Goal: Contribute content: Contribute content

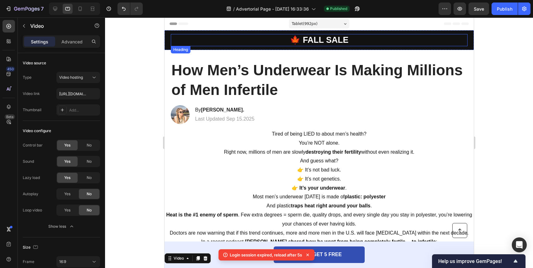
scroll to position [31, 0]
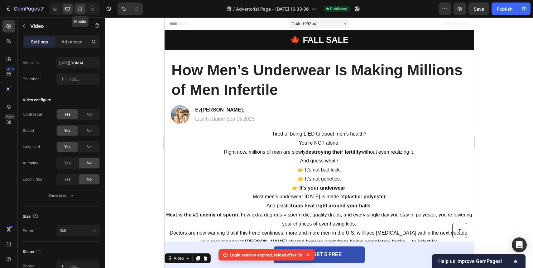
click at [80, 7] on icon at bounding box center [80, 9] width 6 height 6
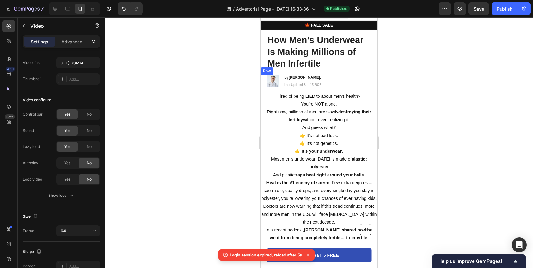
scroll to position [25, 0]
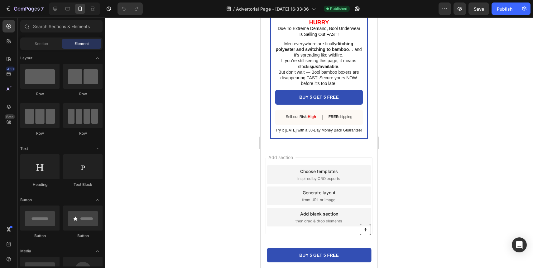
scroll to position [1673, 0]
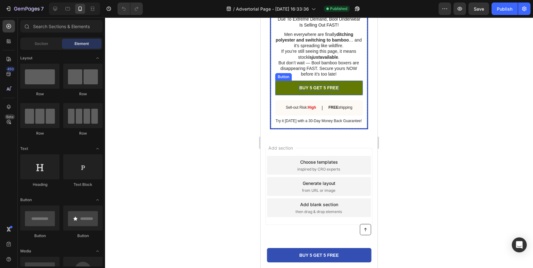
click at [323, 87] on p "BUY 5 GET 5 FREE" at bounding box center [319, 88] width 40 height 6
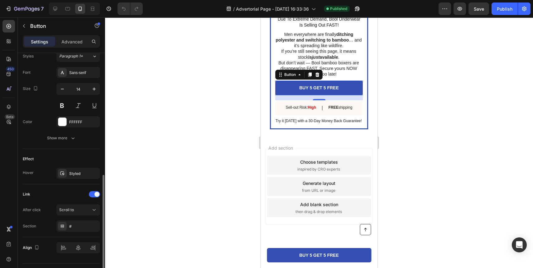
scroll to position [247, 0]
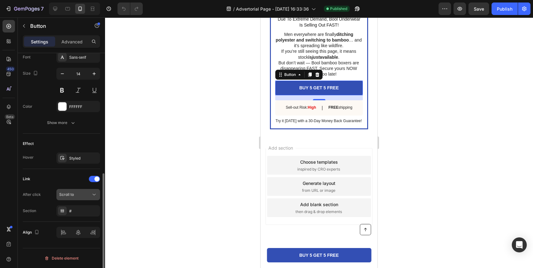
click at [71, 194] on span "Scroll to" at bounding box center [66, 194] width 15 height 5
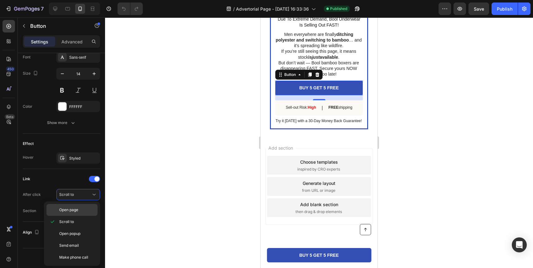
click at [77, 210] on span "Open page" at bounding box center [68, 210] width 19 height 6
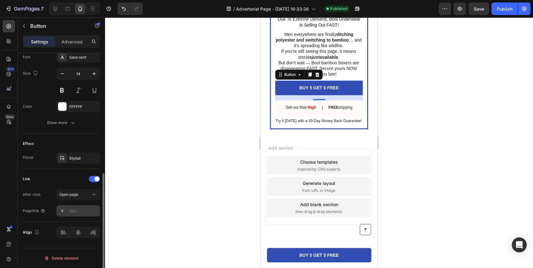
click at [75, 211] on div "Add..." at bounding box center [83, 211] width 29 height 6
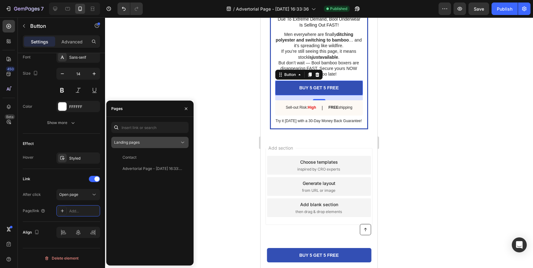
click at [146, 139] on div "Landing pages" at bounding box center [150, 142] width 72 height 6
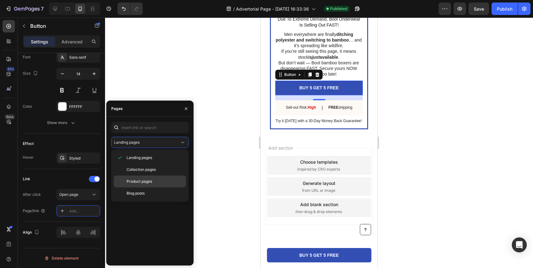
click at [147, 177] on div "Product pages" at bounding box center [150, 181] width 72 height 12
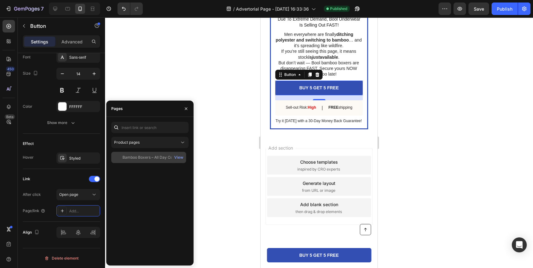
click at [154, 157] on div "Bamboo Boxers – All Day Comfort" at bounding box center [153, 157] width 60 height 6
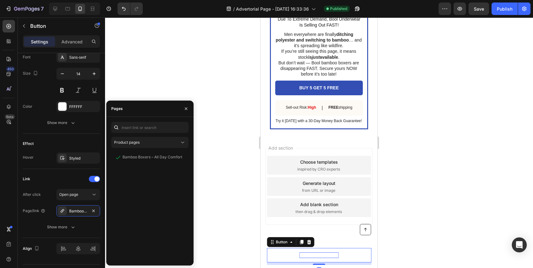
click at [309, 255] on span "BUY 5 GET 5 FREE" at bounding box center [319, 254] width 40 height 5
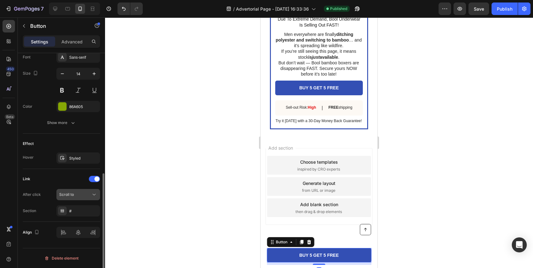
click at [81, 198] on button "Scroll to" at bounding box center [78, 194] width 44 height 11
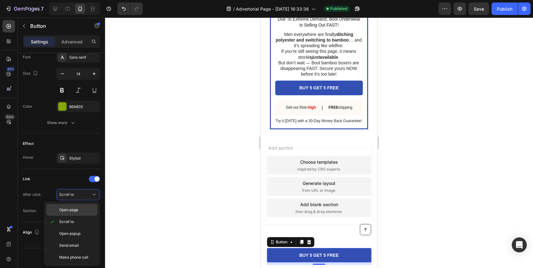
click at [75, 212] on span "Open page" at bounding box center [68, 210] width 19 height 6
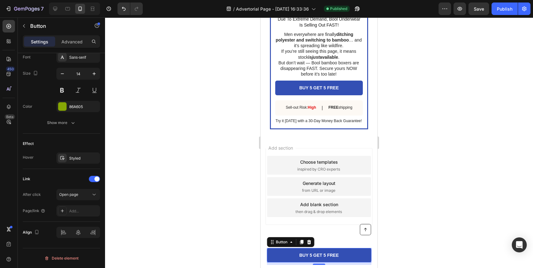
click at [75, 208] on div "Add..." at bounding box center [83, 211] width 29 height 6
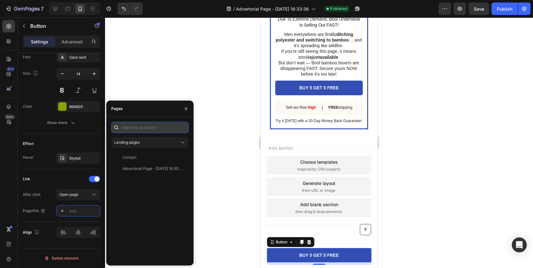
click at [155, 132] on input "text" at bounding box center [149, 127] width 77 height 11
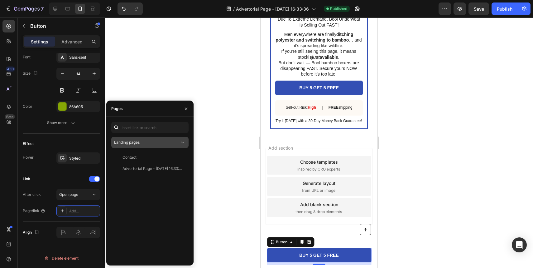
click at [155, 139] on div "Landing pages" at bounding box center [150, 142] width 72 height 6
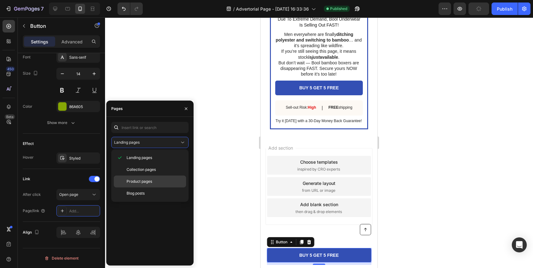
click at [151, 178] on span "Product pages" at bounding box center [140, 181] width 26 height 6
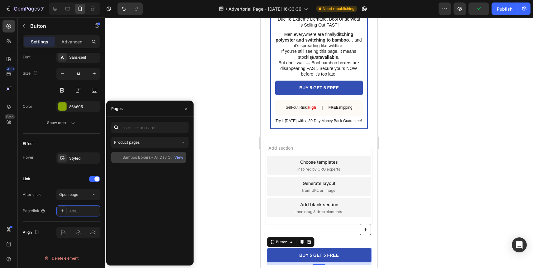
click at [153, 157] on div "Bamboo Boxers – All Day Comfort" at bounding box center [153, 157] width 60 height 6
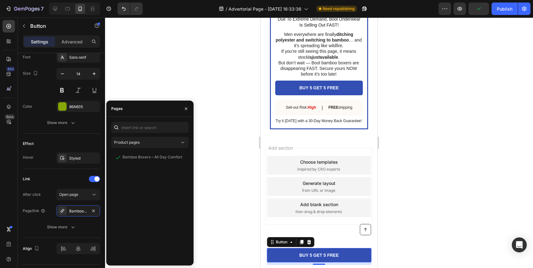
click at [229, 143] on div at bounding box center [319, 142] width 428 height 250
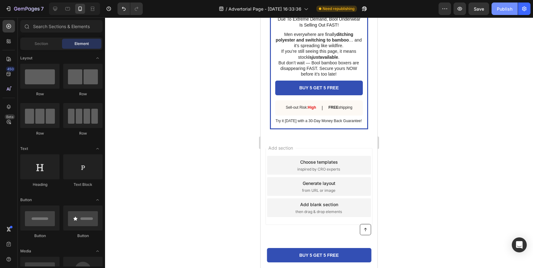
click at [507, 13] on button "Publish" at bounding box center [505, 8] width 26 height 12
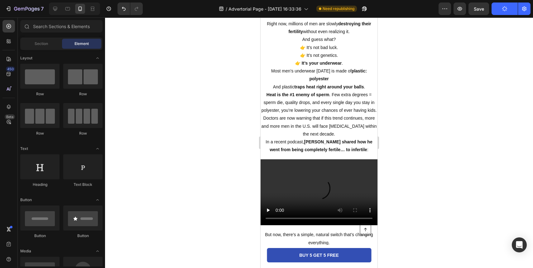
scroll to position [107, 0]
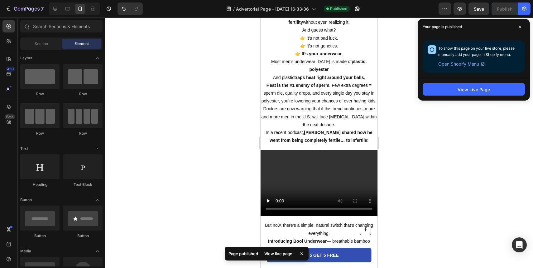
click at [519, 19] on div "Your page is published" at bounding box center [474, 27] width 112 height 17
click at [519, 20] on div "Your page is published" at bounding box center [474, 27] width 112 height 17
click at [519, 22] on span at bounding box center [520, 27] width 10 height 10
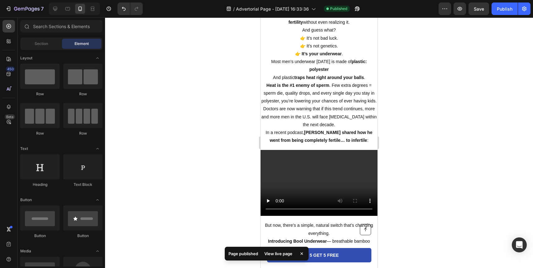
click at [519, 25] on div at bounding box center [319, 142] width 428 height 250
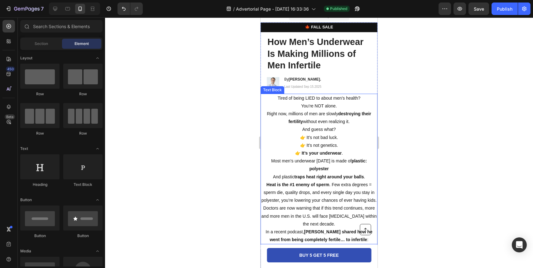
scroll to position [0, 0]
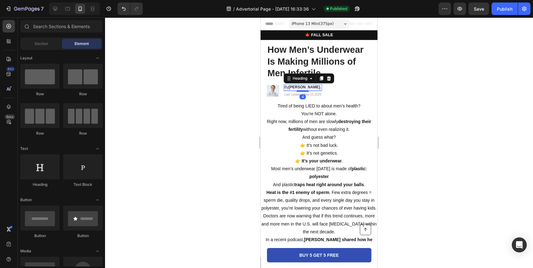
click at [318, 87] on h2 "By Dr Henderson." at bounding box center [303, 87] width 38 height 6
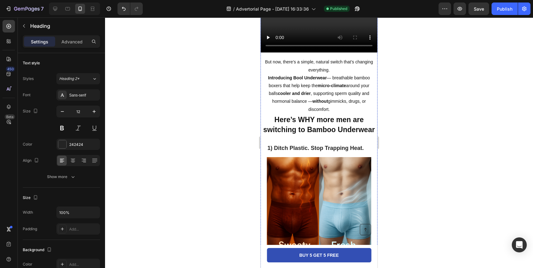
scroll to position [270, 0]
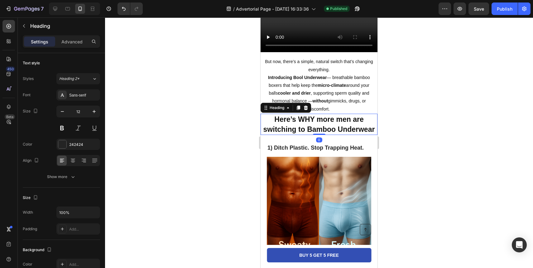
click at [330, 115] on span "Here’s WHY more men are switching to Bamboo Underwear" at bounding box center [320, 124] width 112 height 18
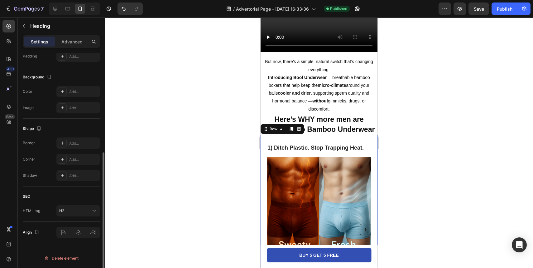
click at [329, 135] on div "1) Ditch Plastic. Stop Trapping Heat. Heading Image Most boxers are polyester (…" at bounding box center [319, 227] width 117 height 184
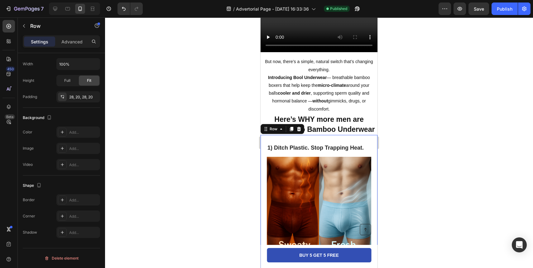
scroll to position [0, 0]
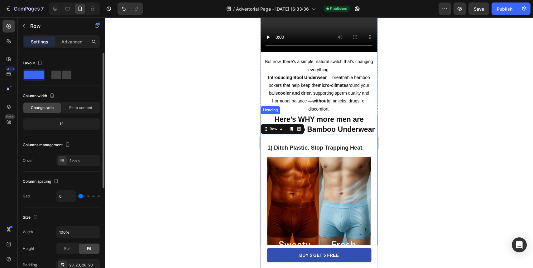
click at [333, 115] on span "Here’s WHY more men are switching to Bamboo Underwear" at bounding box center [320, 124] width 112 height 18
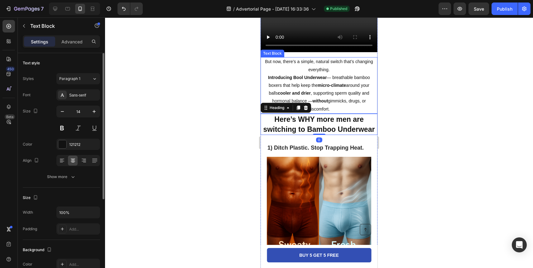
click at [335, 91] on p "Introducing Bool Underwear — breathable bamboo boxers that help keep the micro-…" at bounding box center [319, 93] width 116 height 39
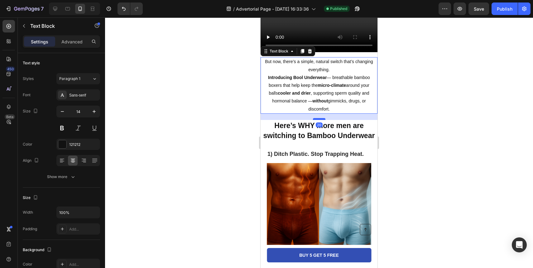
drag, startPoint x: 319, startPoint y: 97, endPoint x: 321, endPoint y: 103, distance: 6.4
click at [321, 118] on div at bounding box center [319, 119] width 12 height 2
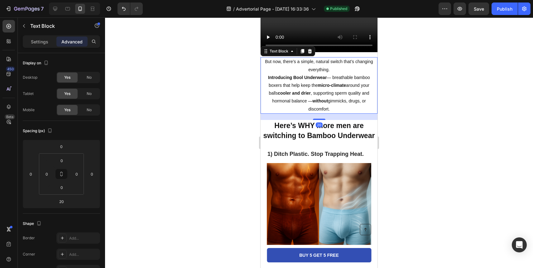
click at [404, 111] on div at bounding box center [319, 142] width 428 height 250
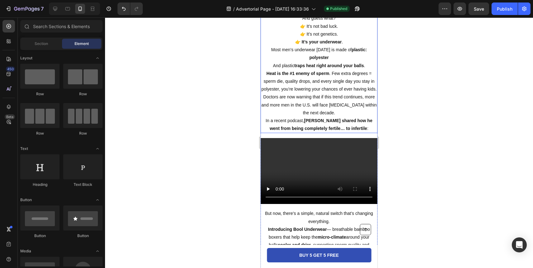
scroll to position [112, 0]
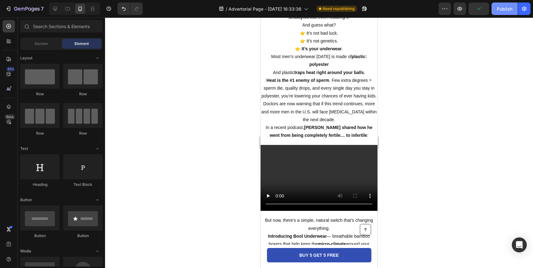
click at [502, 8] on div "Publish" at bounding box center [505, 9] width 16 height 7
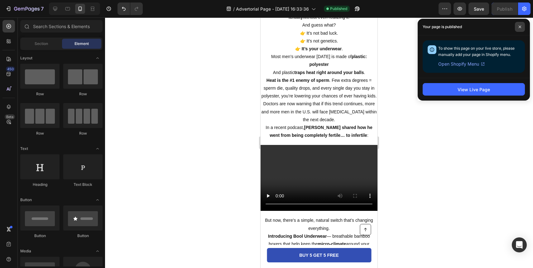
click at [517, 25] on span at bounding box center [520, 27] width 10 height 10
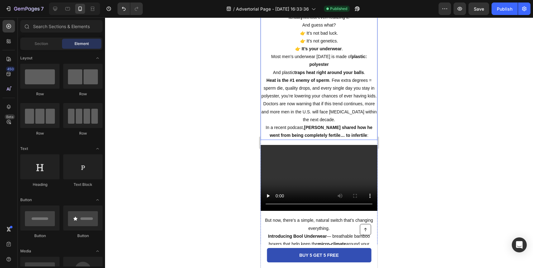
scroll to position [0, 0]
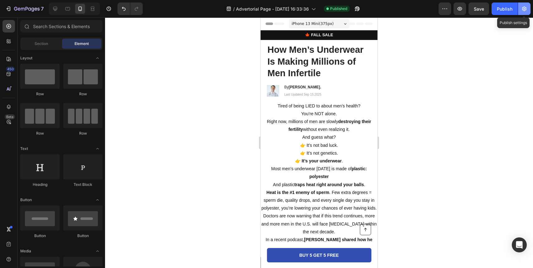
click at [524, 7] on icon "button" at bounding box center [524, 9] width 6 height 6
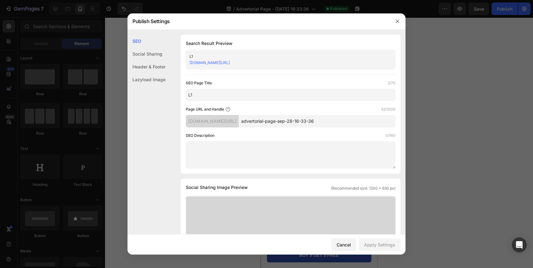
click at [306, 120] on input "advertorial-page-sep-28-16-33-36" at bounding box center [317, 121] width 157 height 12
type input "L1"
click at [391, 245] on div "Apply Settings" at bounding box center [379, 244] width 31 height 7
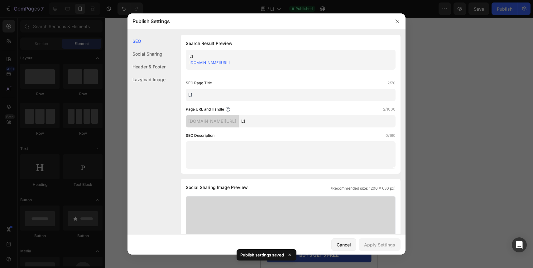
click at [230, 63] on link "4dt5eq-re.myshopify.com/pages/L1" at bounding box center [210, 62] width 40 height 5
click at [399, 22] on icon "button" at bounding box center [397, 21] width 5 height 5
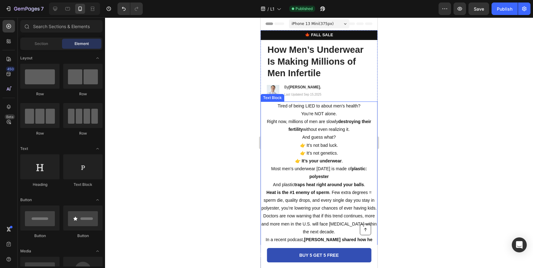
click at [347, 159] on p "👉 It’s not bad luck. 👉 It’s not genetics. 👉 It’s your underwear ." at bounding box center [319, 153] width 116 height 24
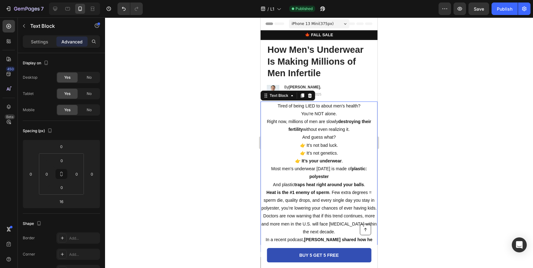
click at [347, 159] on p "👉 It’s not bad luck. 👉 It’s not genetics. 👉 It’s your underwear ." at bounding box center [319, 153] width 116 height 24
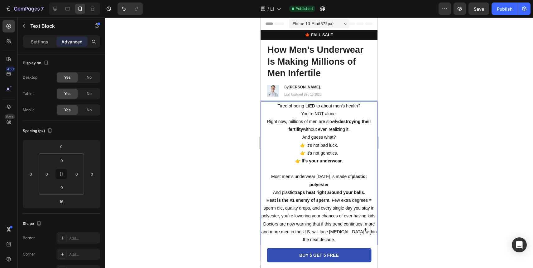
click at [410, 160] on div at bounding box center [319, 142] width 428 height 250
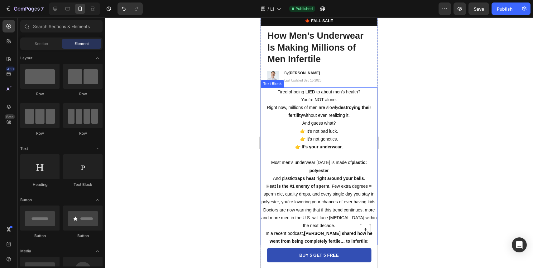
scroll to position [23, 0]
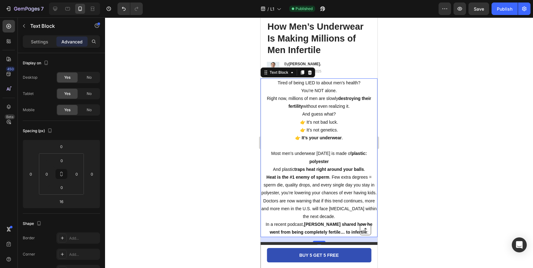
click at [335, 208] on p "Doctors are now warning that if this trend continues, more and more men in the …" at bounding box center [319, 209] width 116 height 24
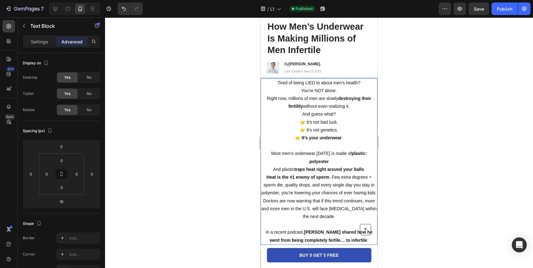
click at [403, 196] on div at bounding box center [319, 142] width 428 height 250
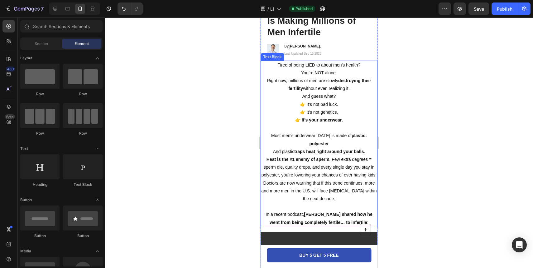
scroll to position [42, 0]
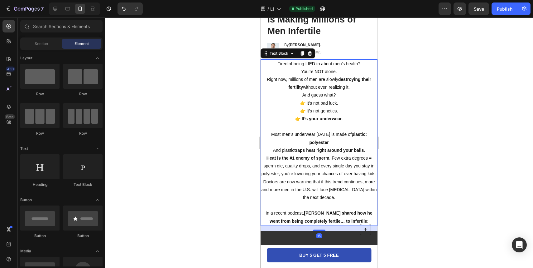
click at [332, 149] on p "Most men’s underwear today is made of plastic: polyester And plastic traps heat…" at bounding box center [319, 153] width 116 height 47
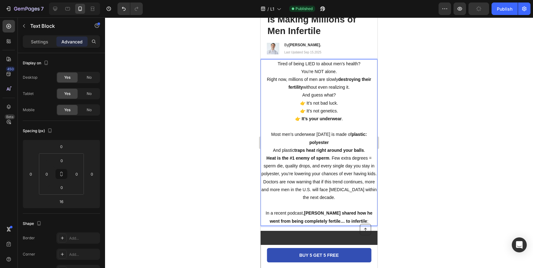
click at [332, 149] on p "Most men’s underwear today is made of plastic: polyester And plastic traps heat…" at bounding box center [319, 153] width 116 height 47
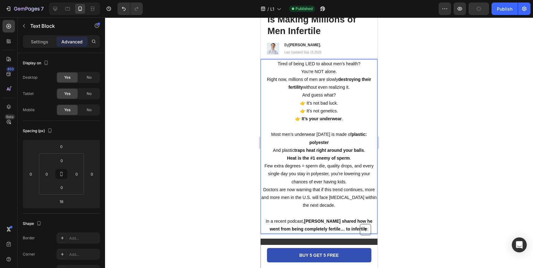
click at [412, 168] on div at bounding box center [319, 142] width 428 height 250
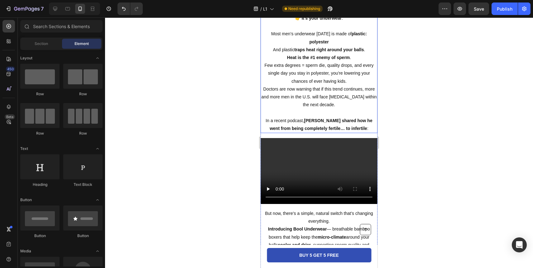
scroll to position [150, 0]
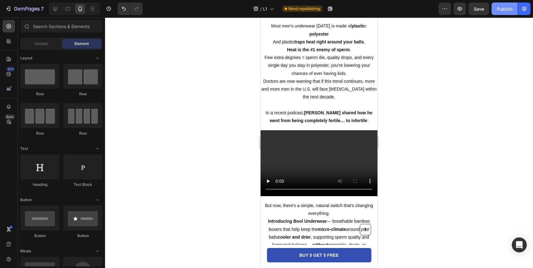
click at [506, 6] on div "Publish" at bounding box center [505, 9] width 16 height 7
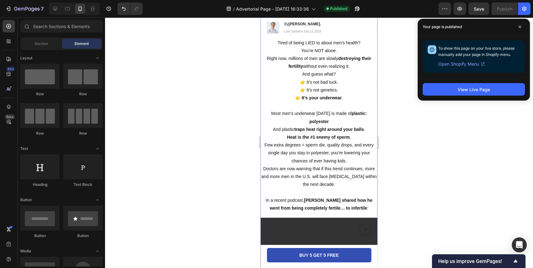
scroll to position [0, 0]
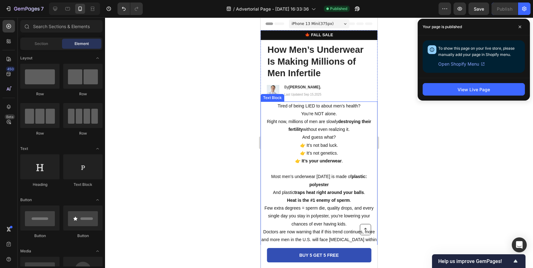
click at [336, 129] on p "Right now, millions of men are slowly destroying their fertility without even r…" at bounding box center [319, 130] width 116 height 24
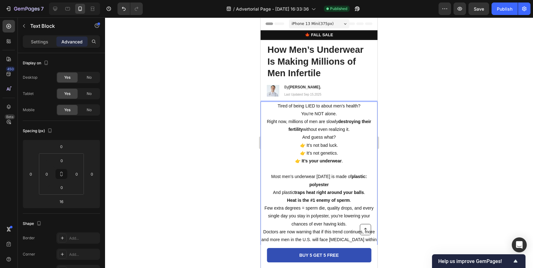
click at [281, 115] on p "You’re NOT alone." at bounding box center [319, 114] width 116 height 8
click at [281, 108] on p "Tired of being LIED to about men’s health?" at bounding box center [319, 106] width 116 height 8
click at [282, 107] on p "Tired of being LIED to about men’s health?" at bounding box center [319, 106] width 116 height 8
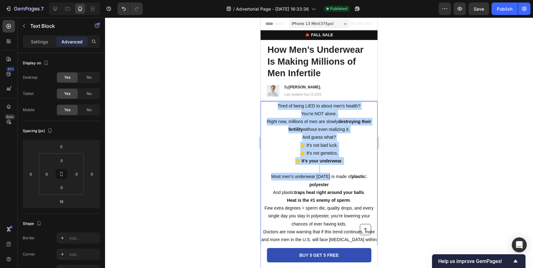
drag, startPoint x: 282, startPoint y: 107, endPoint x: 317, endPoint y: 172, distance: 74.2
click at [317, 172] on div "Tired of being LIED to about men’s health? You’re NOT alone. Right now, million…" at bounding box center [319, 188] width 117 height 174
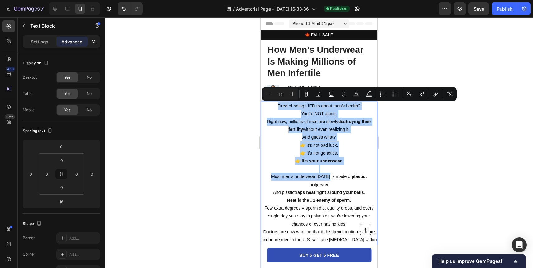
click at [434, 161] on div at bounding box center [319, 142] width 428 height 250
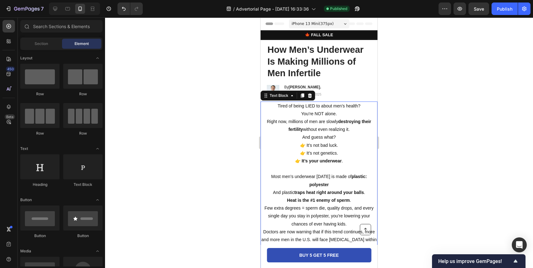
click at [364, 163] on p "👉 It’s not bad luck. 👉 It’s not genetics. 👉 It’s your underwear ." at bounding box center [319, 153] width 116 height 24
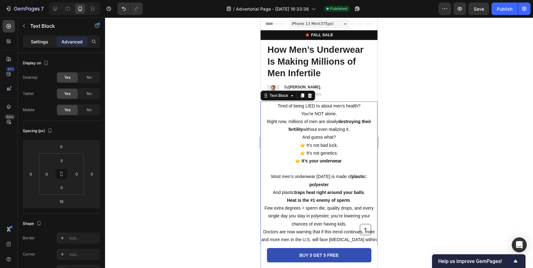
click at [49, 42] on div "Settings" at bounding box center [39, 41] width 31 height 10
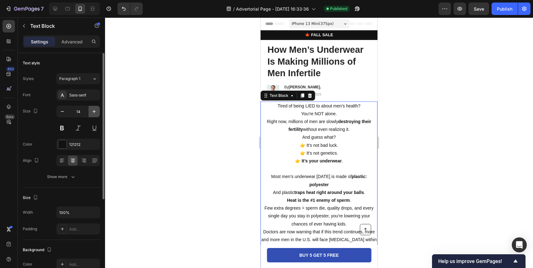
click at [94, 113] on icon "button" at bounding box center [94, 111] width 6 height 6
type input "15"
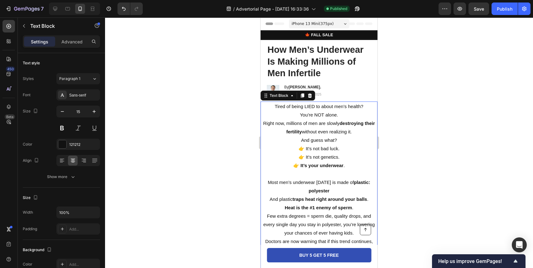
click at [396, 104] on div at bounding box center [319, 142] width 428 height 250
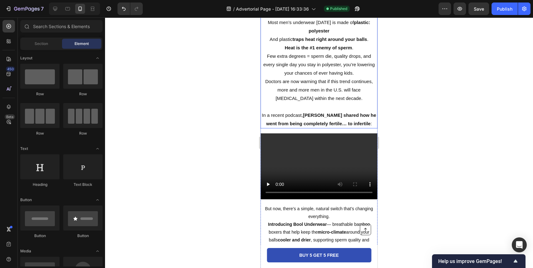
scroll to position [183, 0]
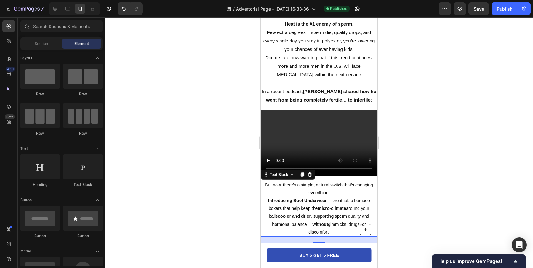
click at [327, 183] on p "But now, there’s a simple, natural switch that’s changing everything." at bounding box center [319, 189] width 116 height 16
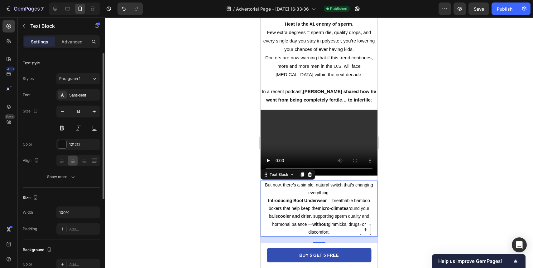
click at [95, 118] on div "14" at bounding box center [78, 119] width 44 height 28
click at [95, 114] on icon "button" at bounding box center [94, 111] width 6 height 6
type input "15"
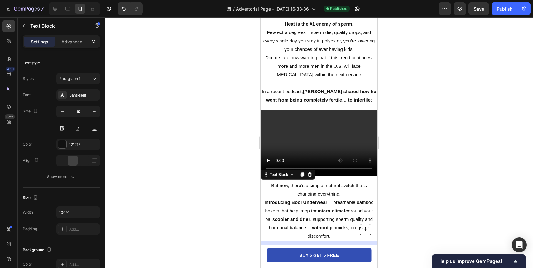
click at [296, 51] on p "Few extra degrees = sperm die, quality drops, and every single day you stay in …" at bounding box center [319, 40] width 116 height 25
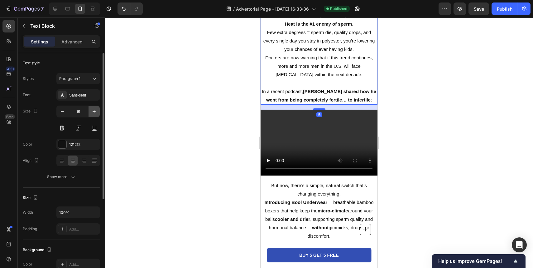
click at [93, 112] on icon "button" at bounding box center [94, 111] width 6 height 6
type input "16"
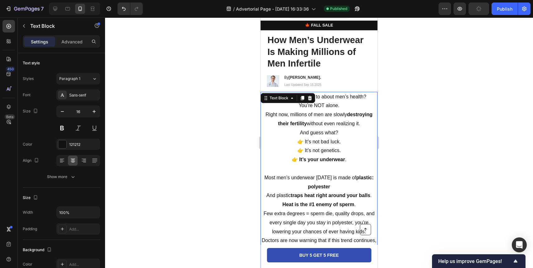
scroll to position [2, 0]
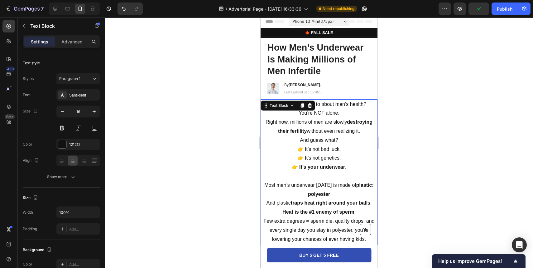
click at [410, 105] on div at bounding box center [319, 142] width 428 height 250
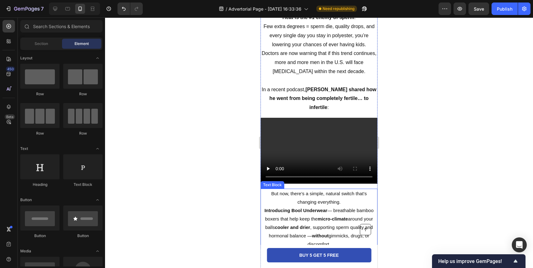
scroll to position [129, 0]
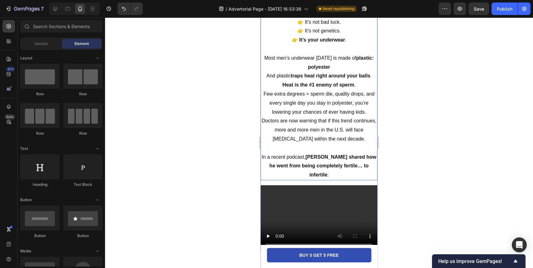
click at [331, 119] on p "Doctors are now warning that if this trend continues, more and more men in the …" at bounding box center [319, 129] width 116 height 27
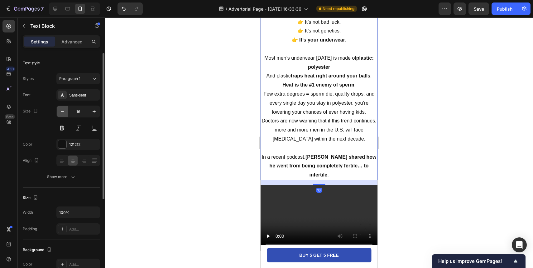
click at [65, 112] on button "button" at bounding box center [62, 111] width 11 height 11
type input "15"
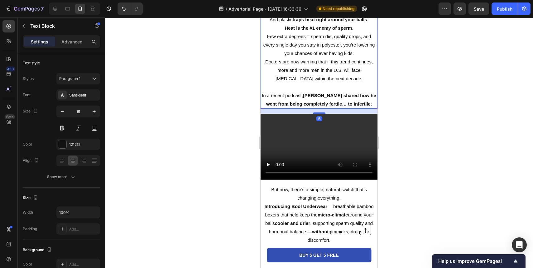
scroll to position [250, 0]
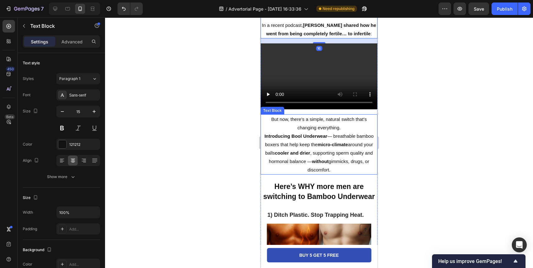
click at [315, 153] on p "Introducing Bool Underwear — breathable bamboo boxers that help keep the micro-…" at bounding box center [319, 153] width 116 height 42
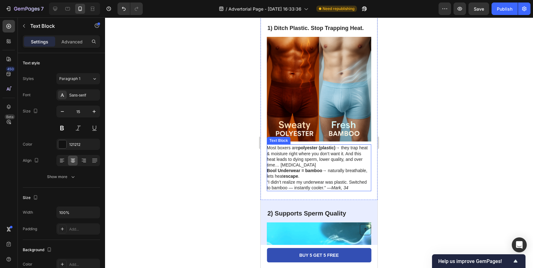
scroll to position [438, 0]
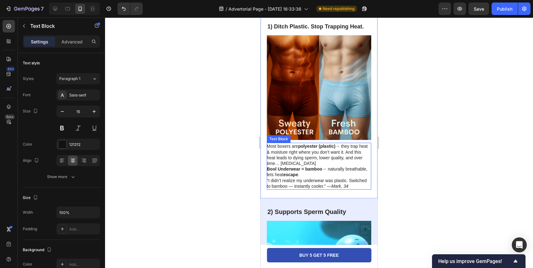
click at [316, 170] on strong "Bool Underwear = bamboo" at bounding box center [295, 168] width 56 height 5
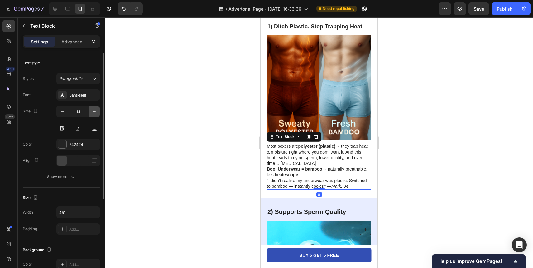
click at [94, 113] on icon "button" at bounding box center [94, 111] width 6 height 6
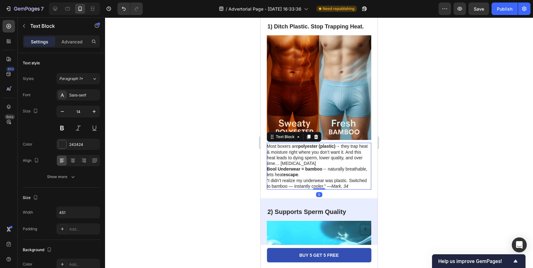
type input "15"
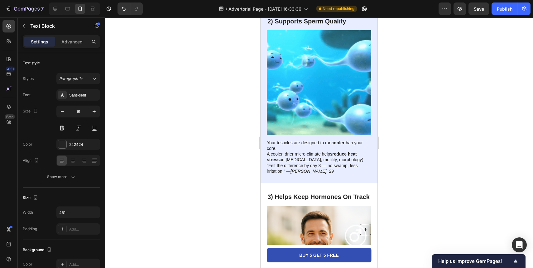
scroll to position [659, 0]
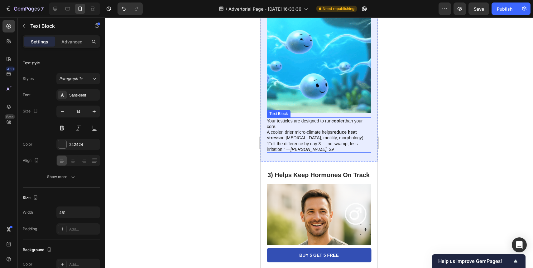
click at [330, 137] on p "Your testicles are designed to run cooler than your core. A cooler, drier micro…" at bounding box center [319, 129] width 104 height 23
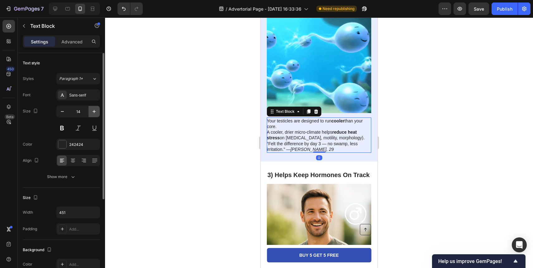
click at [94, 113] on icon "button" at bounding box center [94, 111] width 6 height 6
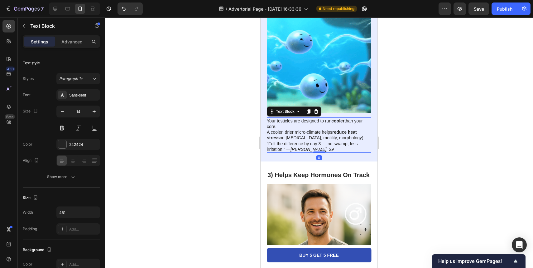
type input "15"
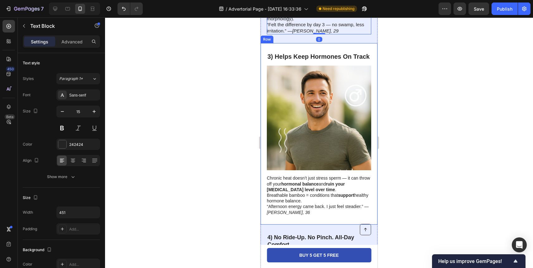
scroll to position [831, 0]
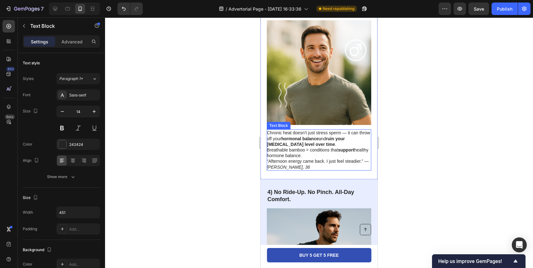
click at [294, 143] on p "Chronic heat doesn’t just stress sperm — it can throw off your hormonal balance…" at bounding box center [319, 144] width 104 height 28
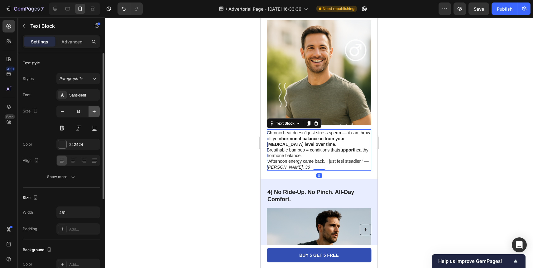
click at [98, 109] on button "button" at bounding box center [94, 111] width 11 height 11
type input "15"
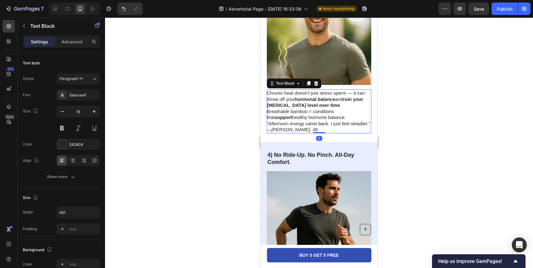
scroll to position [928, 0]
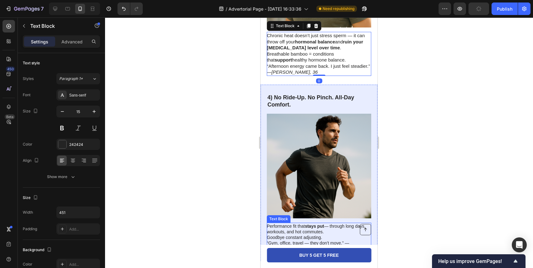
click at [302, 223] on p "Performance fit that stays put — through long days, workouts, and hot commutes.…" at bounding box center [319, 231] width 104 height 17
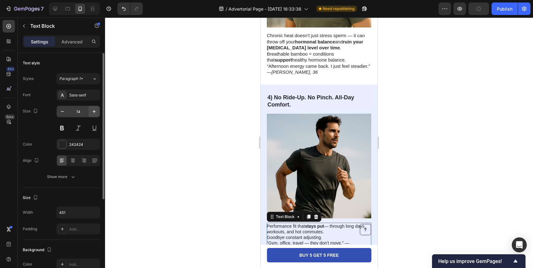
click at [91, 114] on button "button" at bounding box center [94, 111] width 11 height 11
type input "15"
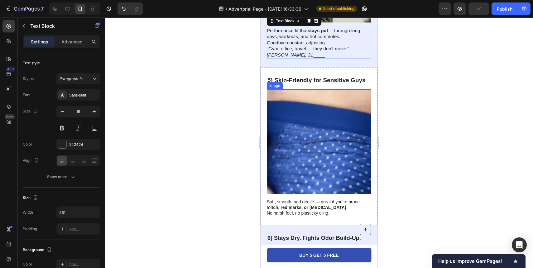
scroll to position [1225, 0]
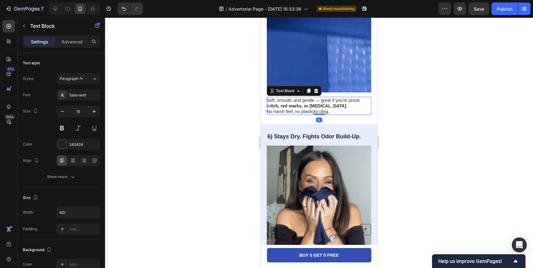
click at [311, 107] on p "Soft, smooth, and gentle — great if you’re prone to itch, red marks, or eczema …" at bounding box center [319, 105] width 104 height 17
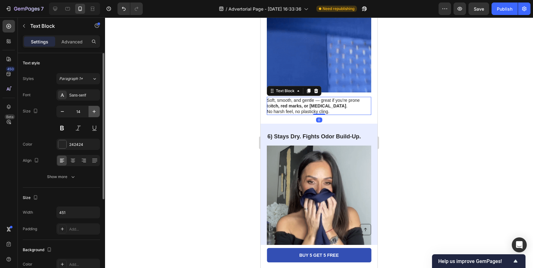
click at [94, 112] on icon "button" at bounding box center [94, 111] width 3 height 3
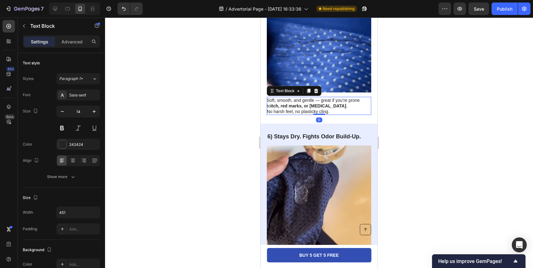
type input "15"
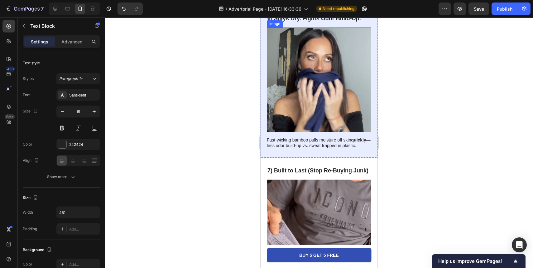
scroll to position [1368, 0]
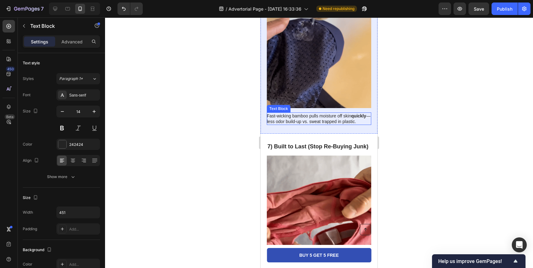
click at [322, 113] on p "Fast-wicking bamboo pulls moisture off skin quickly — less odor build-up vs. sw…" at bounding box center [319, 118] width 104 height 11
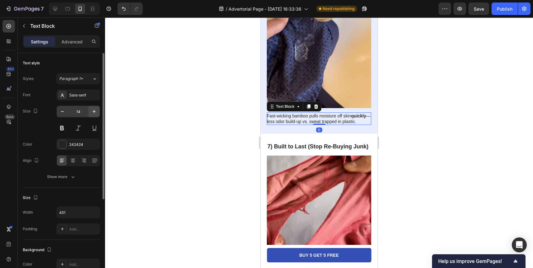
click at [98, 111] on button "button" at bounding box center [94, 111] width 11 height 11
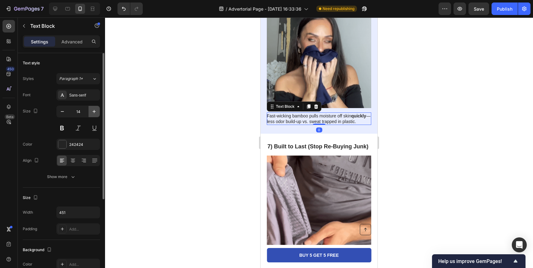
type input "15"
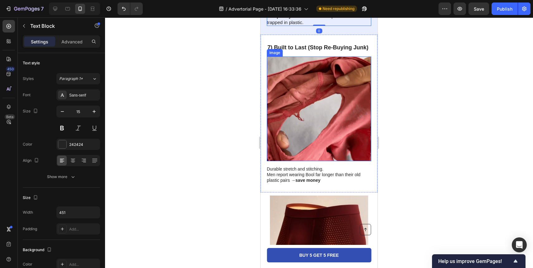
scroll to position [1498, 0]
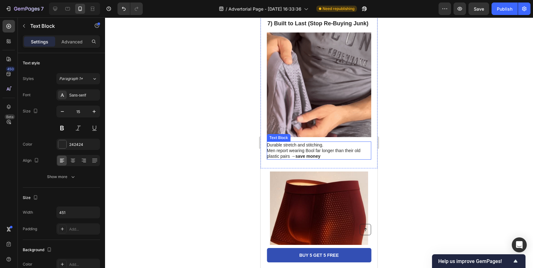
click at [281, 143] on p "Durable stretch and stitching. Men report wearing Bool far longer than their ol…" at bounding box center [319, 150] width 104 height 17
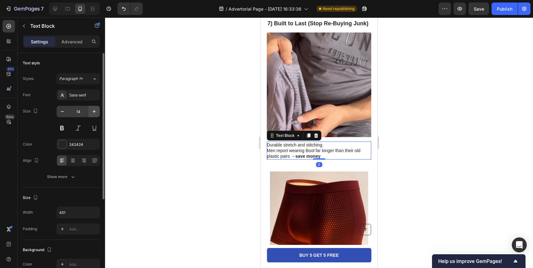
click at [90, 111] on button "button" at bounding box center [94, 111] width 11 height 11
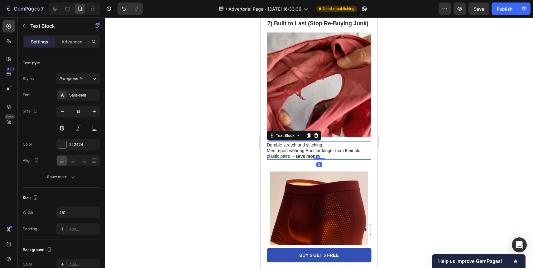
type input "15"
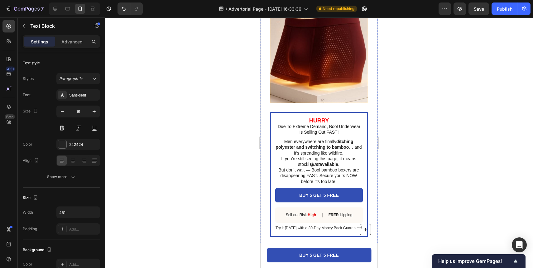
scroll to position [1675, 0]
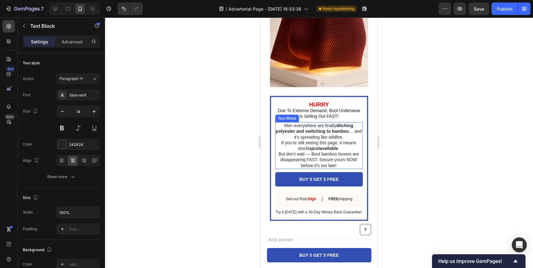
click at [299, 138] on p "Men everywhere are finally ditching polyester and switching to bamboo … and it’…" at bounding box center [318, 131] width 87 height 17
click at [406, 144] on div at bounding box center [319, 142] width 428 height 250
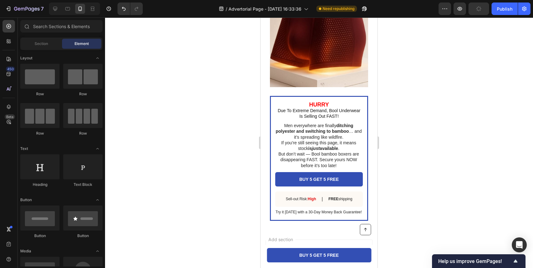
click at [318, 155] on p "But don’t wait — Bool bamboo boxers are disappearing FAST. Secure yours NOW bef…" at bounding box center [318, 159] width 87 height 17
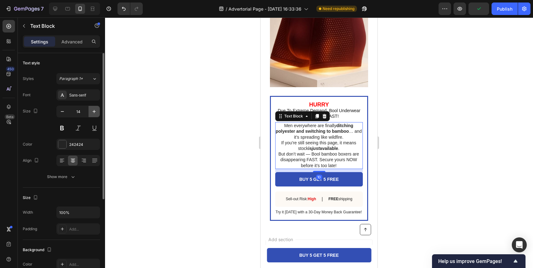
click at [94, 111] on icon "button" at bounding box center [94, 111] width 3 height 3
type input "15"
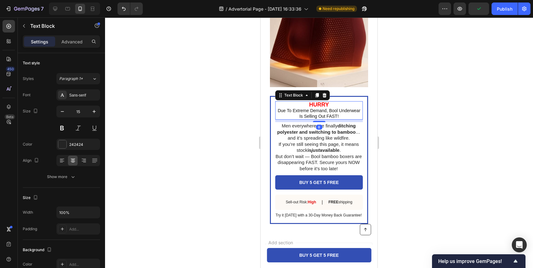
click at [321, 103] on strong "HURRY" at bounding box center [319, 104] width 20 height 6
click at [91, 112] on button "button" at bounding box center [94, 111] width 11 height 11
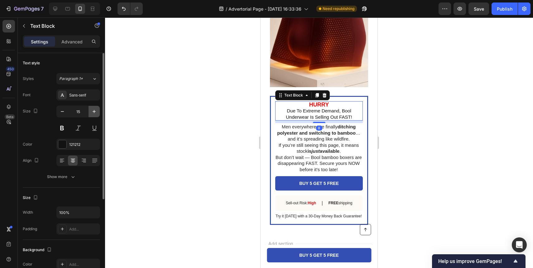
type input "16"
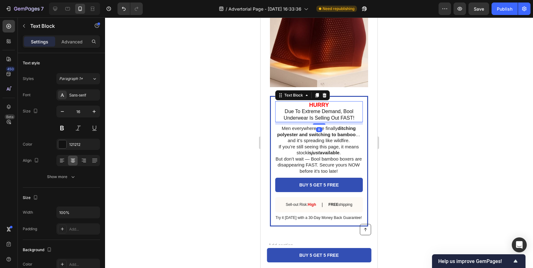
click at [416, 128] on div at bounding box center [319, 142] width 428 height 250
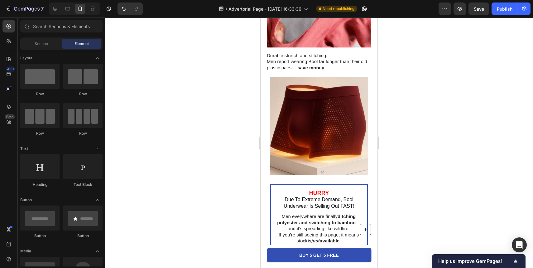
scroll to position [1521, 0]
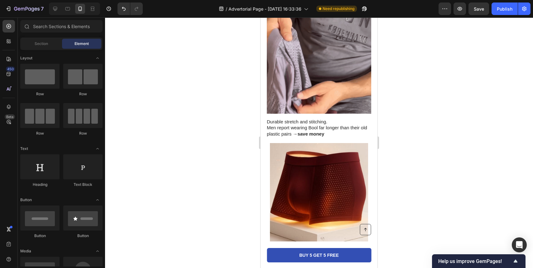
click at [507, 17] on div "7 / Advertorial Page - Sep 28, 16:33:36 Need republishing Preview Save Publish" at bounding box center [266, 9] width 533 height 18
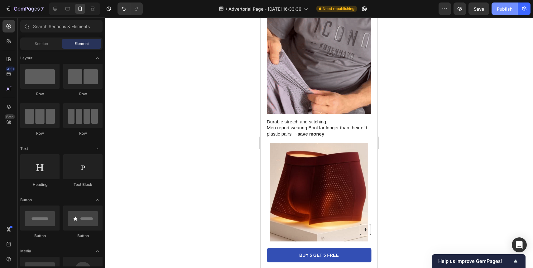
click at [507, 13] on button "Publish" at bounding box center [505, 8] width 26 height 12
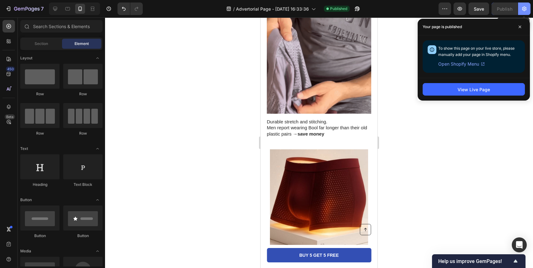
click at [530, 8] on button "button" at bounding box center [524, 8] width 12 height 12
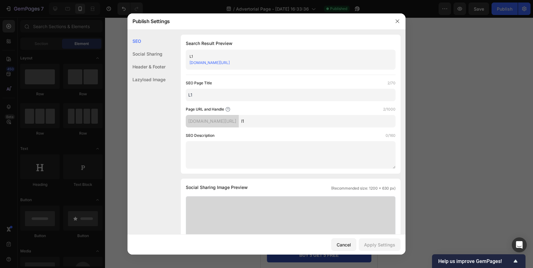
click at [230, 63] on link "4dt5eq-re.myshopify.com/pages/l1" at bounding box center [210, 62] width 40 height 5
drag, startPoint x: 248, startPoint y: 62, endPoint x: 169, endPoint y: 62, distance: 79.5
click at [169, 62] on div "SEO Search Result Preview L1 4dt5eq-re.myshopify.com/pages/l1 SEO Page Title 2/…" at bounding box center [267, 267] width 278 height 465
click at [400, 22] on button "button" at bounding box center [398, 21] width 10 height 10
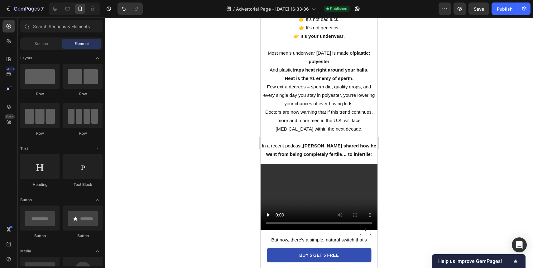
scroll to position [0, 0]
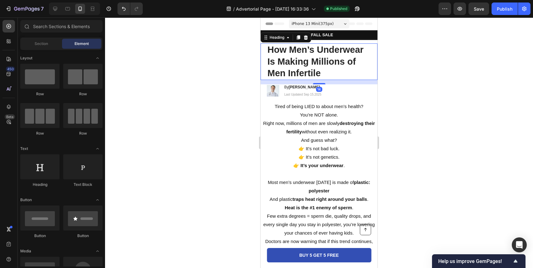
click at [337, 65] on h1 "How Men’s Underwear Is Making Millions of Men Infertile" at bounding box center [319, 61] width 104 height 36
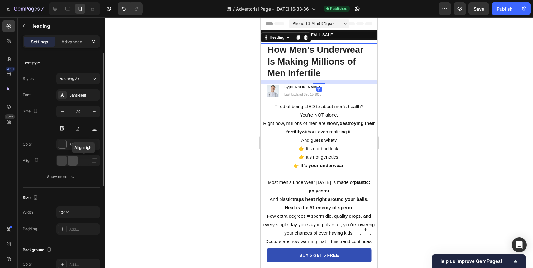
click at [74, 160] on icon at bounding box center [73, 160] width 6 height 6
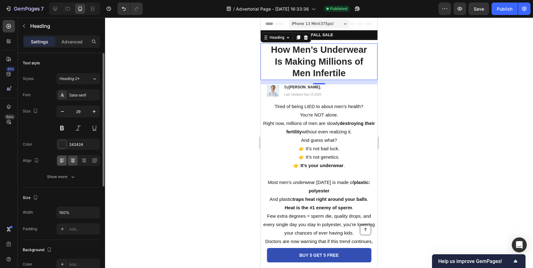
click at [64, 160] on icon at bounding box center [62, 160] width 6 height 6
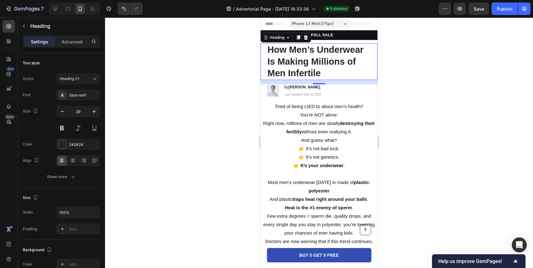
click at [213, 115] on div at bounding box center [319, 142] width 428 height 250
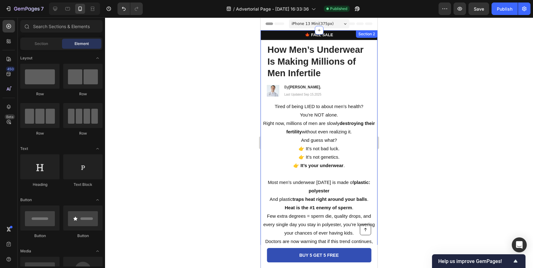
click at [308, 104] on p "Tired of being LIED to about men’s health?" at bounding box center [319, 106] width 116 height 8
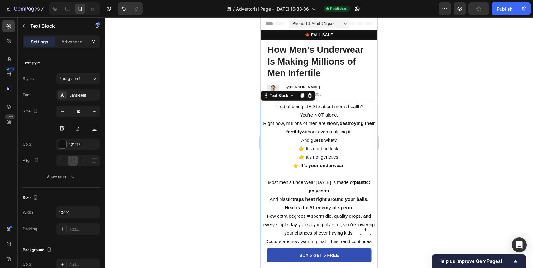
click at [339, 148] on p "👉 It’s not bad luck. 👉 It’s not genetics. 👉 It’s your underwear ." at bounding box center [319, 156] width 116 height 25
click at [434, 139] on div at bounding box center [319, 142] width 428 height 250
click at [333, 143] on p "Right now, millions of men are slowly destroying their fertility without even r…" at bounding box center [319, 131] width 116 height 25
click at [60, 160] on icon at bounding box center [61, 160] width 3 height 1
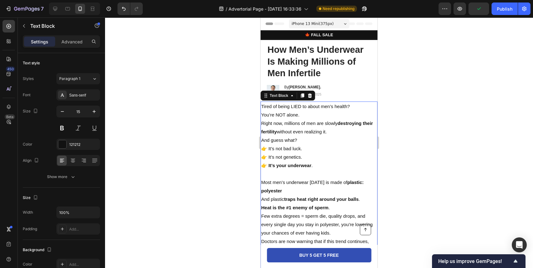
click at [217, 141] on div at bounding box center [319, 142] width 428 height 250
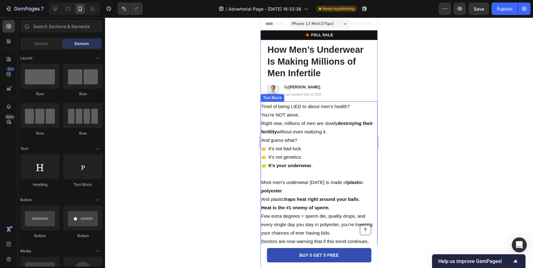
click at [315, 162] on p "👉 It’s not bad luck. 👉 It’s not genetics. 👉 It’s your underwear ." at bounding box center [319, 156] width 116 height 25
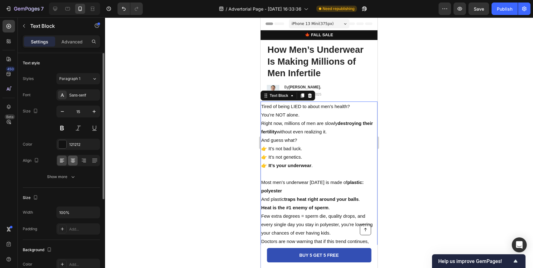
click at [71, 163] on icon at bounding box center [73, 160] width 6 height 6
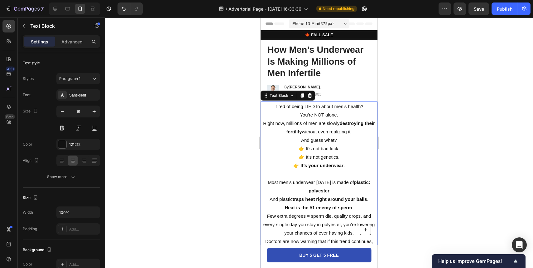
click at [395, 135] on div at bounding box center [319, 142] width 428 height 250
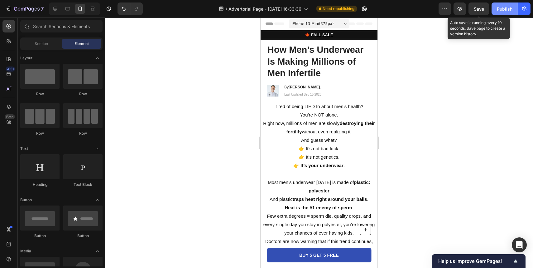
click at [501, 11] on div "Publish" at bounding box center [505, 9] width 16 height 7
